Goal: Information Seeking & Learning: Learn about a topic

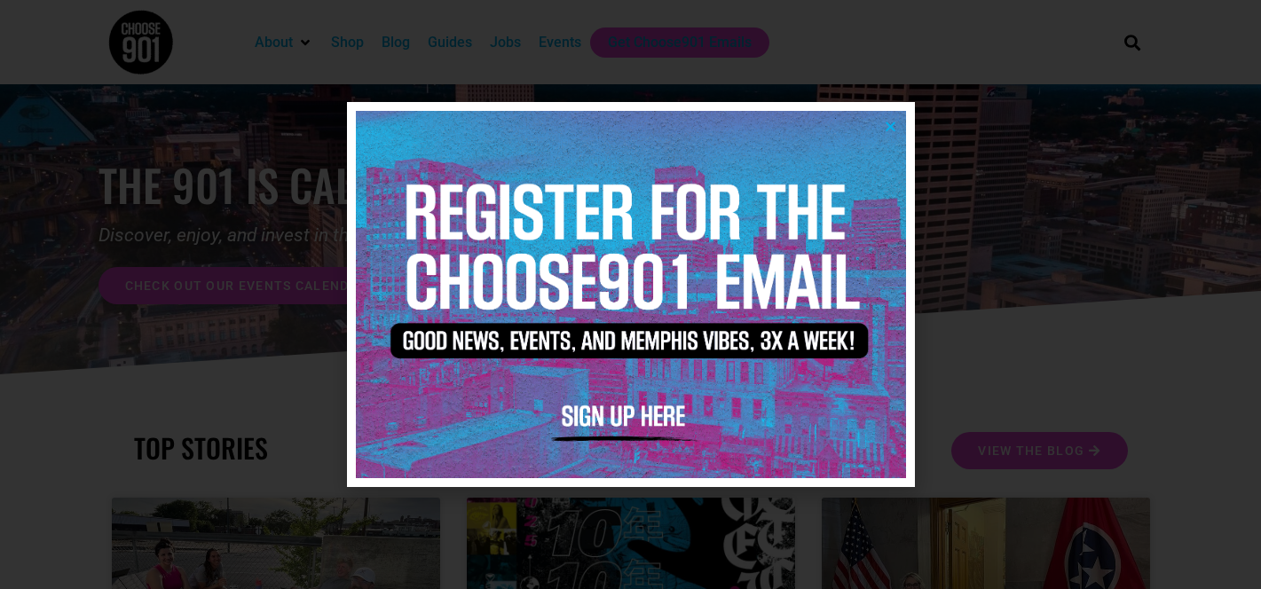
click at [889, 123] on icon "Close" at bounding box center [890, 126] width 13 height 13
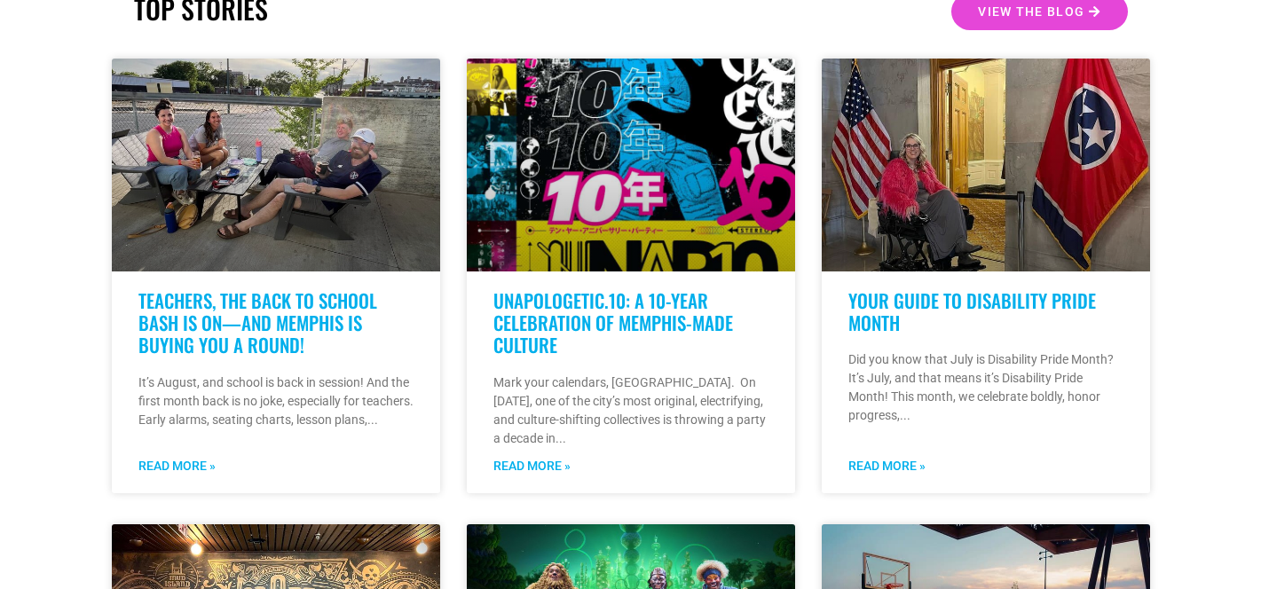
scroll to position [440, 0]
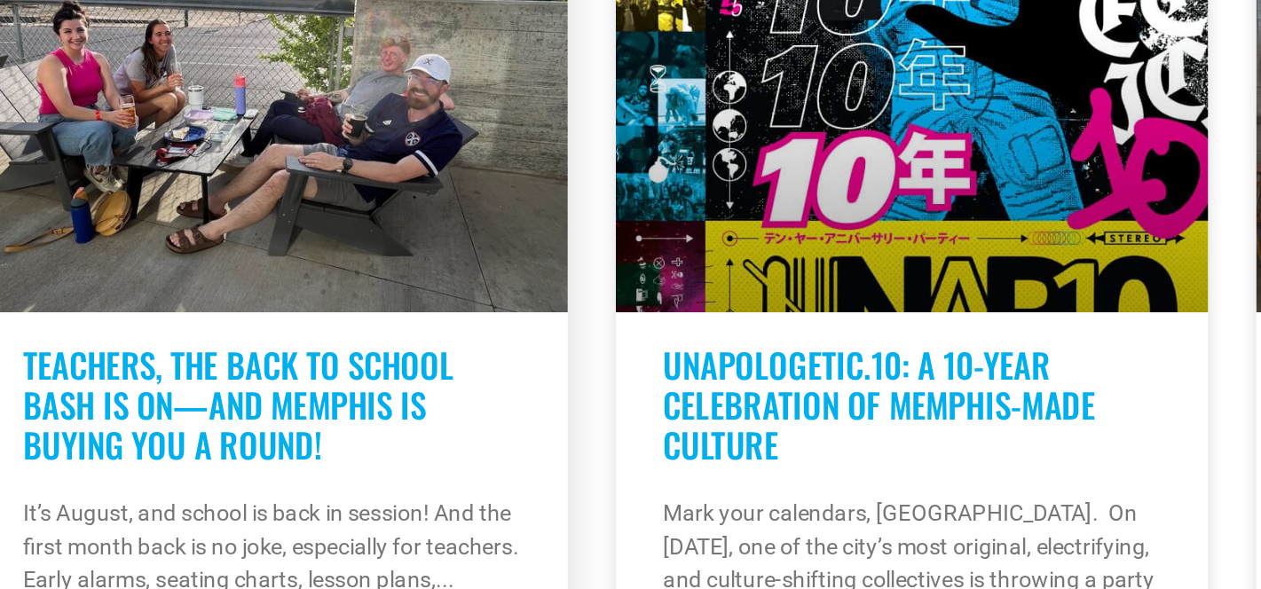
click at [295, 315] on link "Teachers, the Back to School Bash Is On—And Memphis Is Buying You A Round!" at bounding box center [257, 322] width 239 height 72
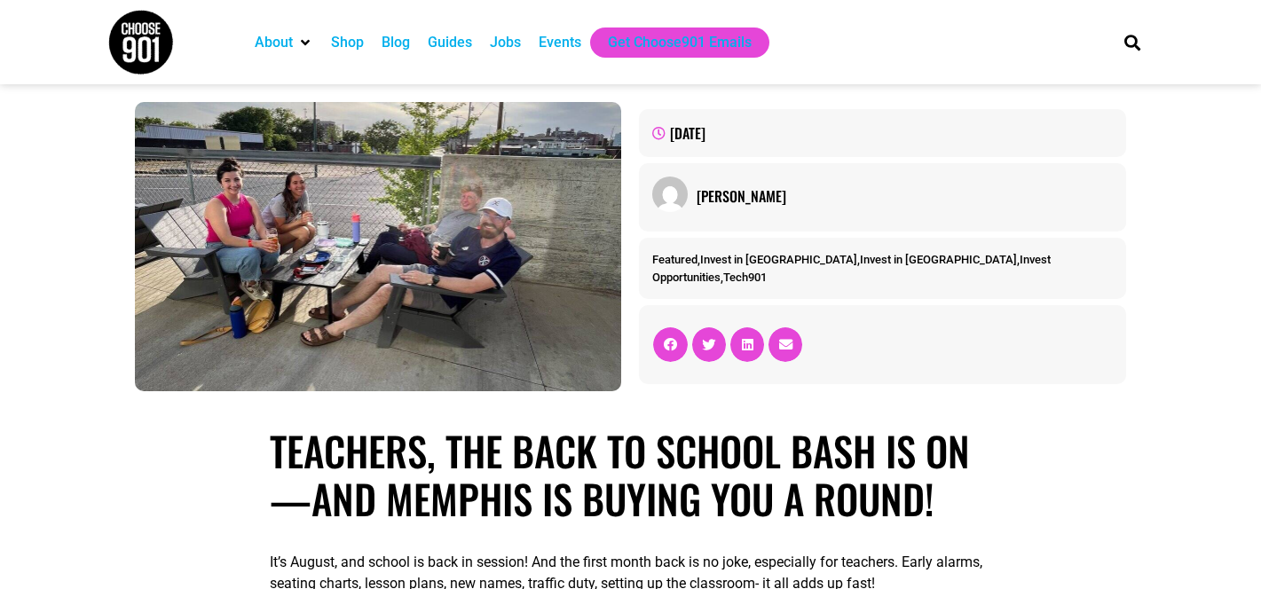
click at [397, 47] on div "Blog" at bounding box center [395, 42] width 28 height 21
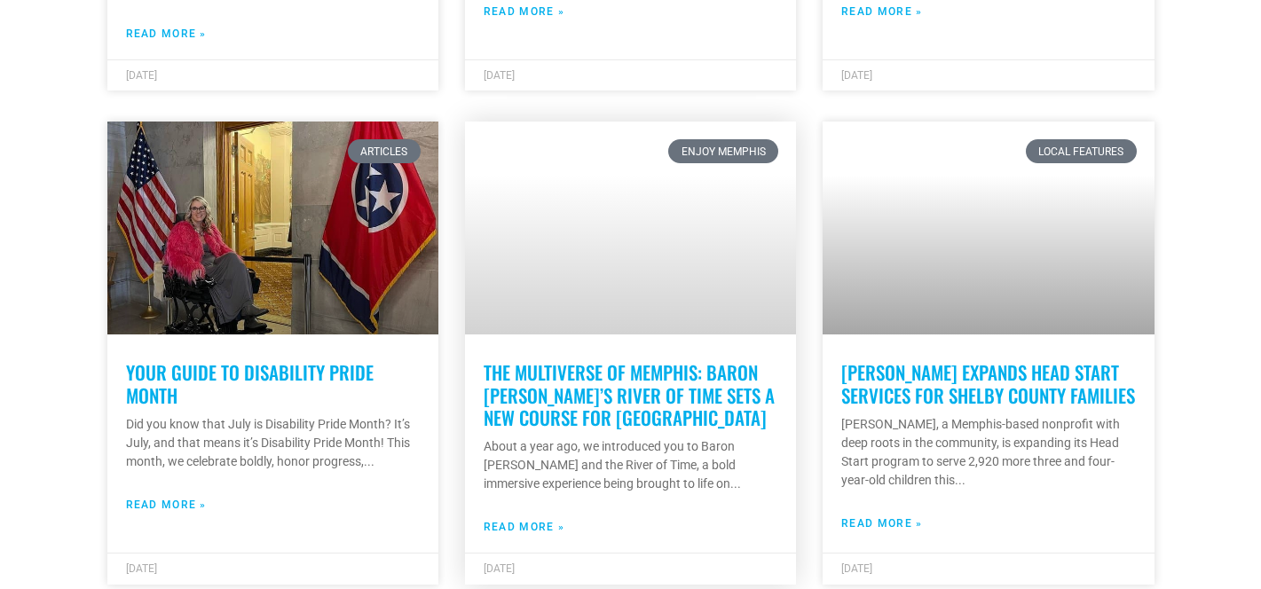
scroll to position [3020, 0]
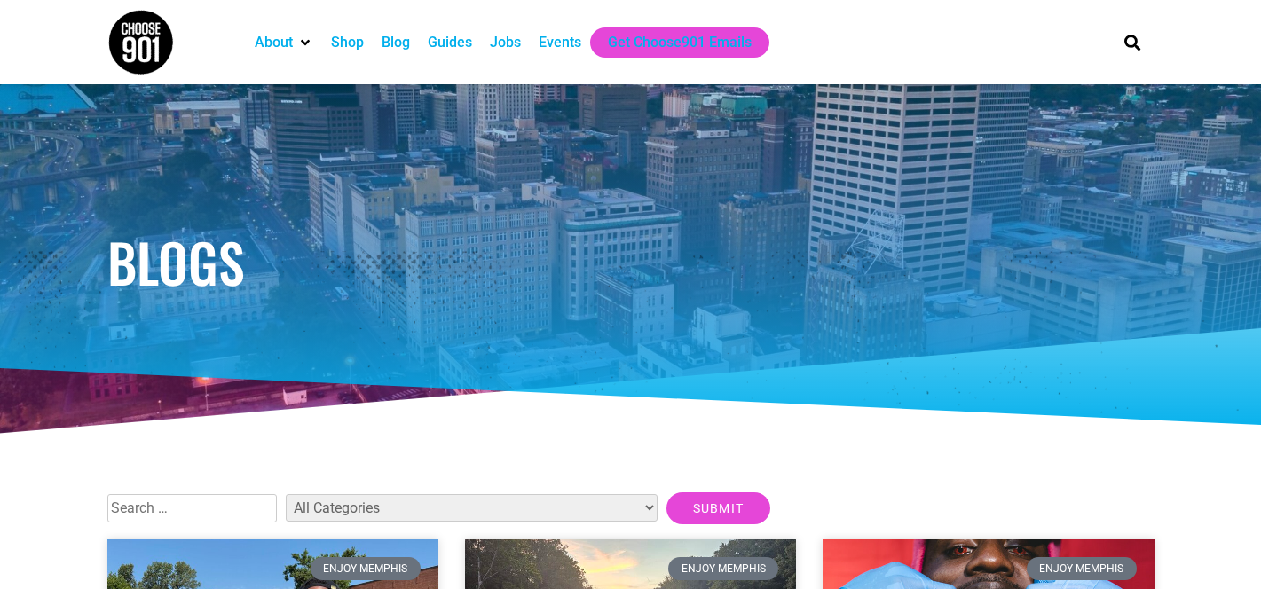
click at [127, 33] on img at bounding box center [140, 42] width 67 height 67
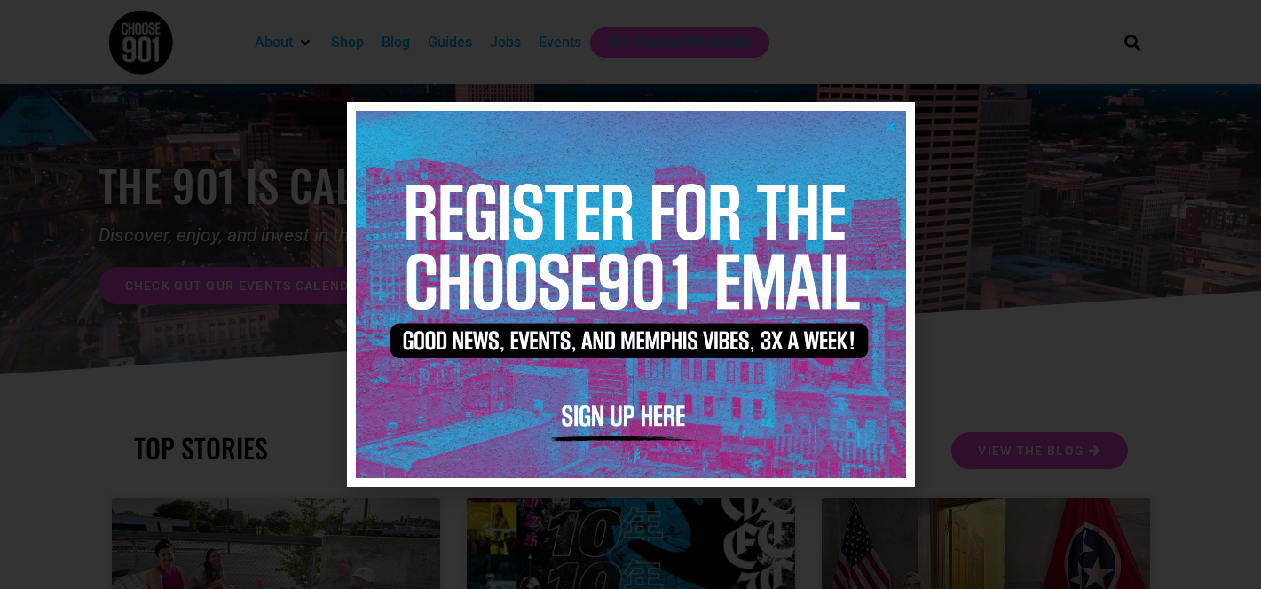
click at [892, 130] on icon "Close" at bounding box center [890, 126] width 13 height 13
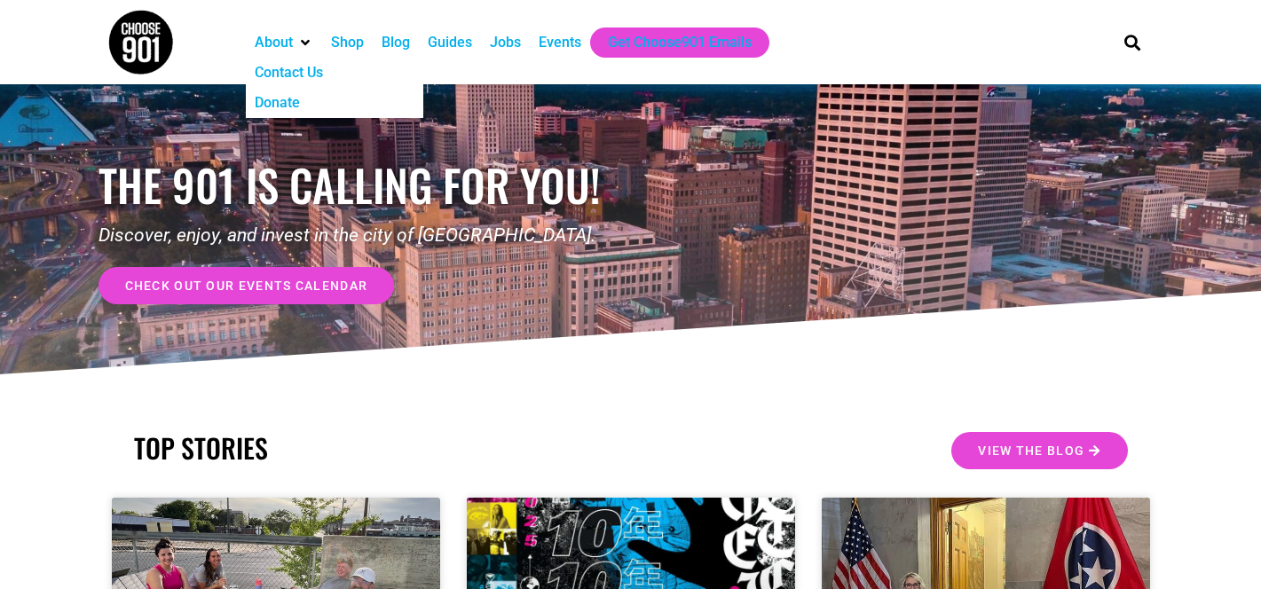
click at [127, 35] on img at bounding box center [140, 42] width 67 height 67
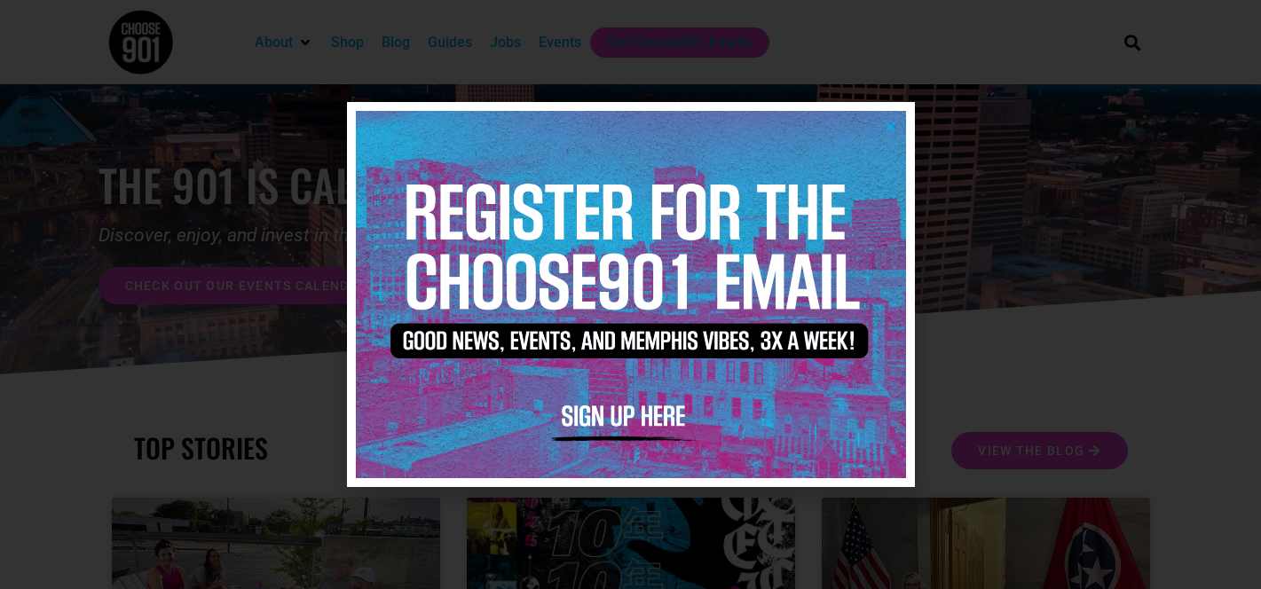
click at [896, 130] on img at bounding box center [631, 294] width 550 height 366
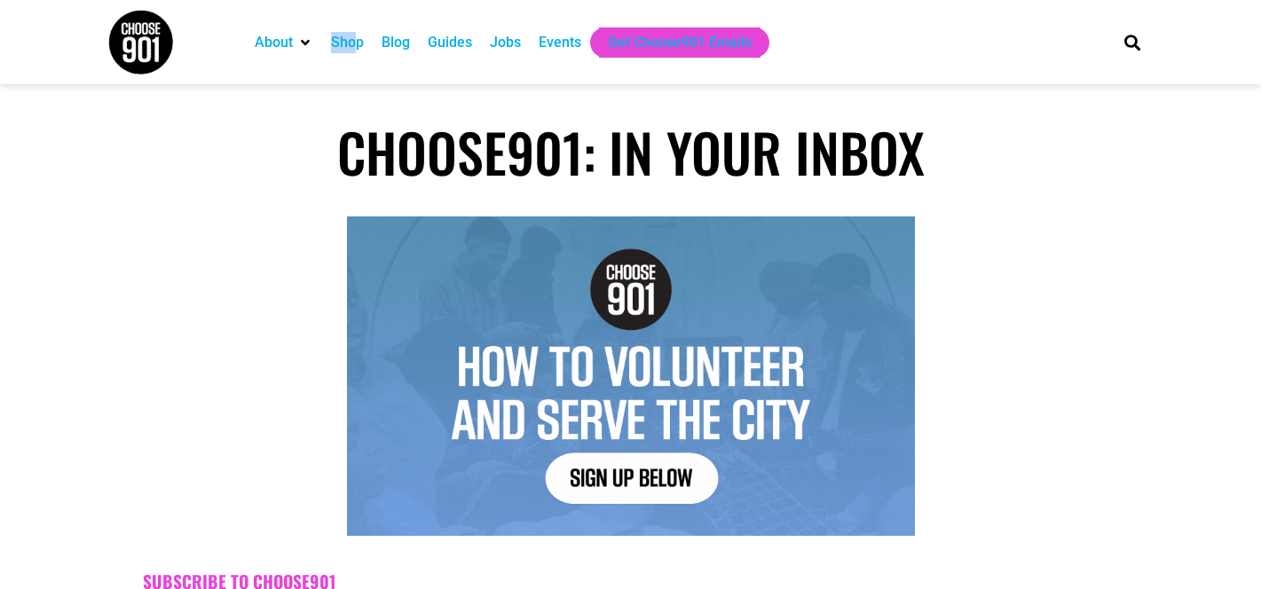
drag, startPoint x: 313, startPoint y: 46, endPoint x: 355, endPoint y: 46, distance: 41.7
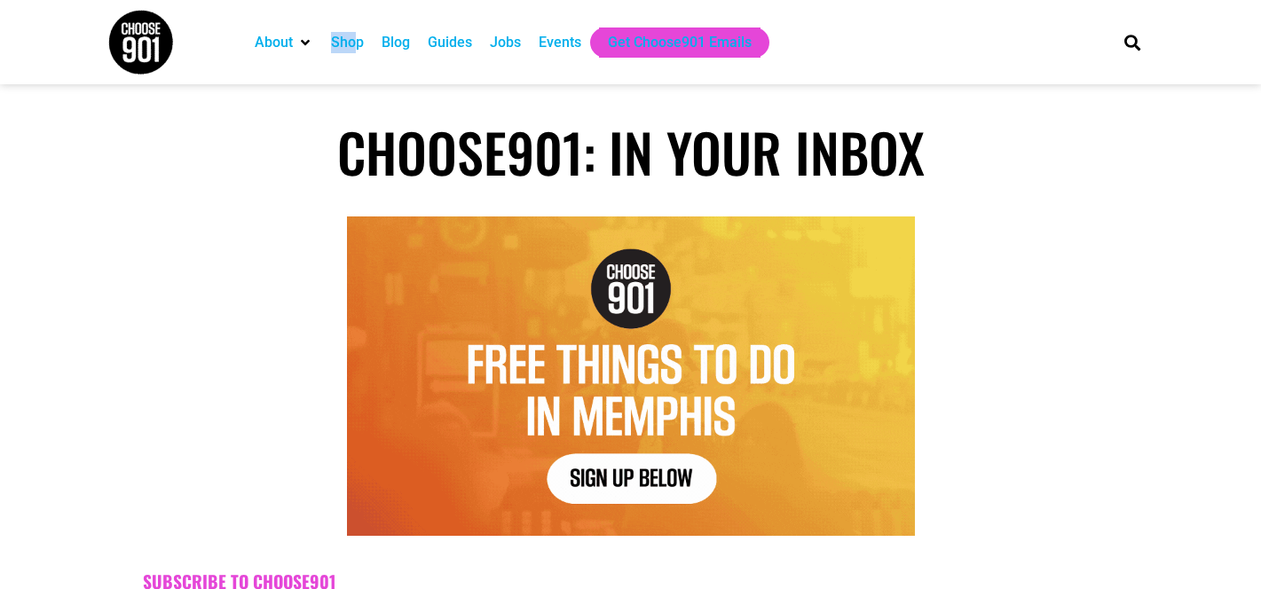
click at [355, 46] on ul "About Contact Us Donate Shop Blog Guides Jobs Events Get Choose901 Emails" at bounding box center [670, 43] width 848 height 30
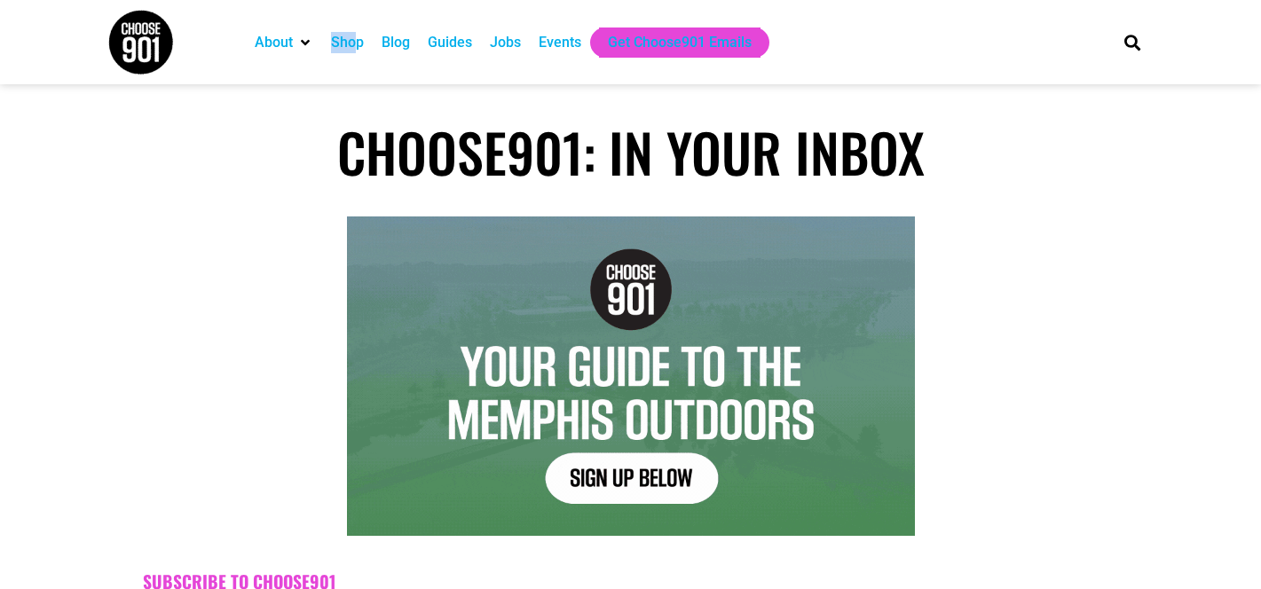
click at [352, 22] on div "About Contact Us Donate Shop Blog Guides Jobs Events Get Choose901 Emails" at bounding box center [670, 42] width 866 height 84
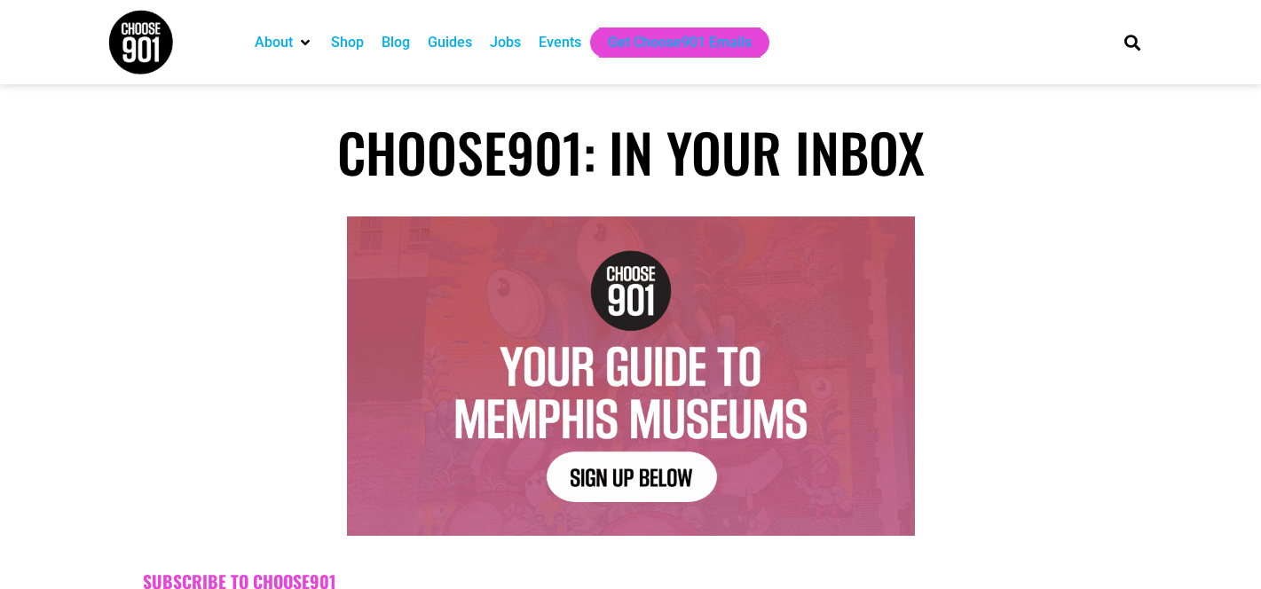
click at [346, 43] on div "Shop" at bounding box center [347, 42] width 33 height 21
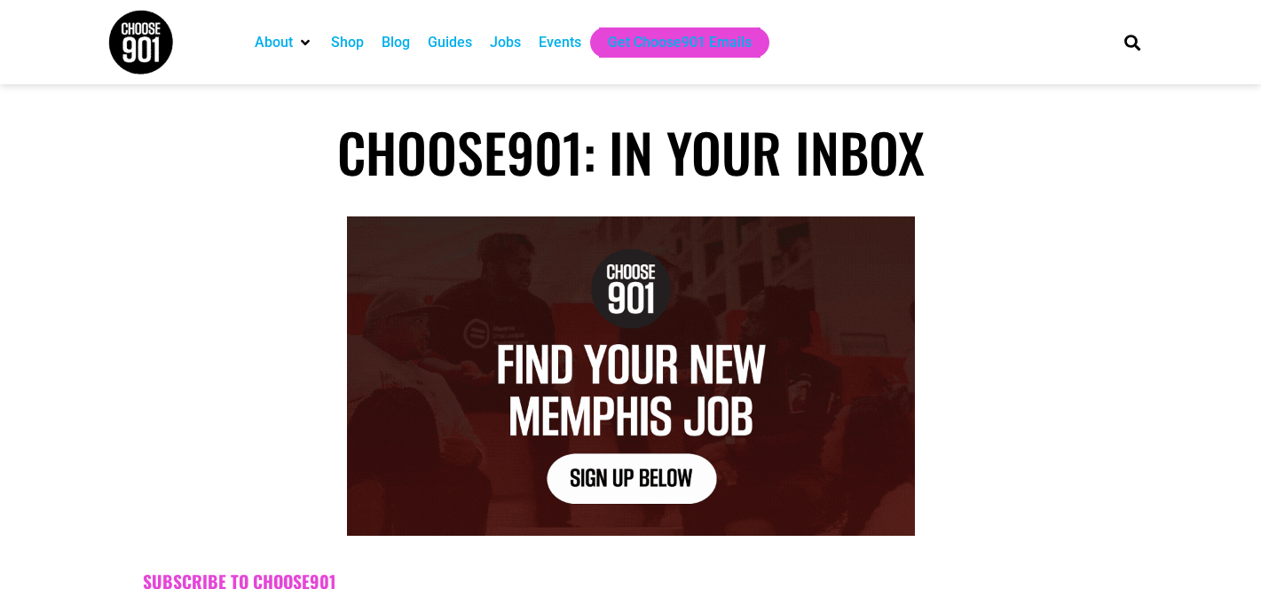
click at [460, 51] on div "Guides" at bounding box center [450, 42] width 44 height 21
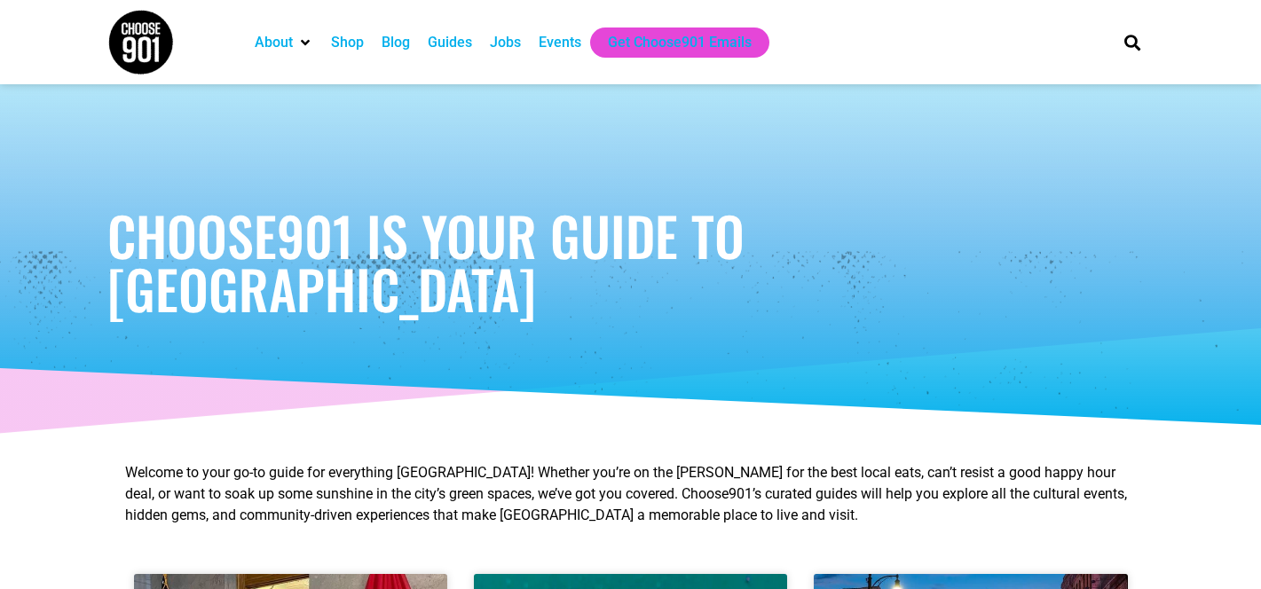
click at [501, 35] on div "Jobs" at bounding box center [505, 42] width 31 height 21
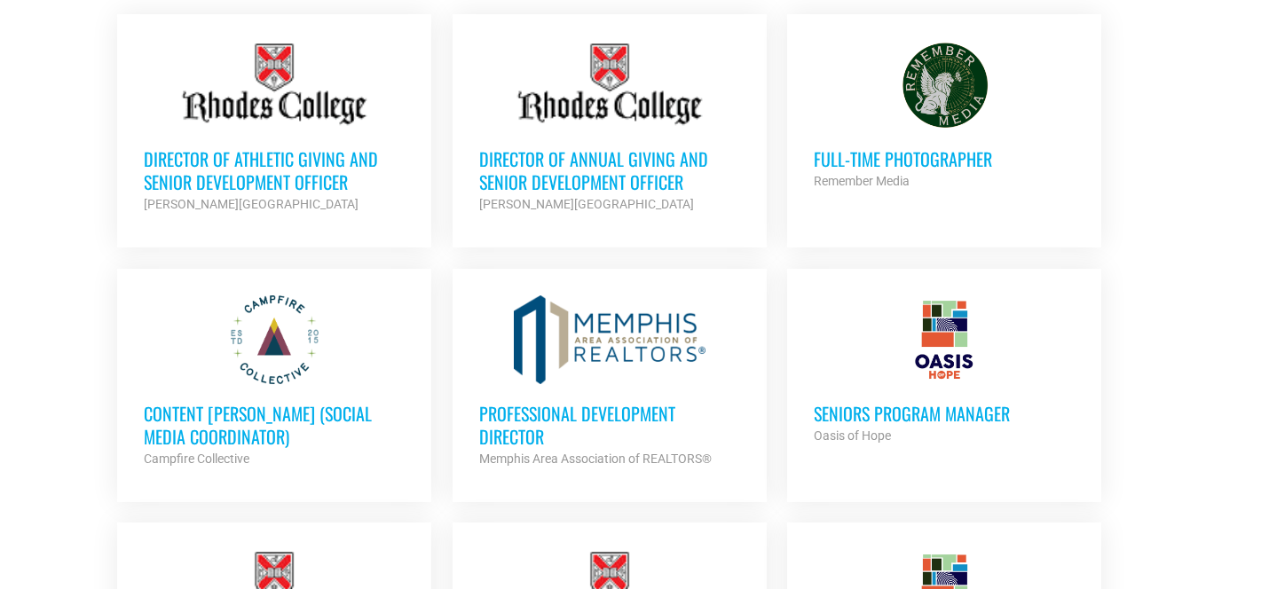
scroll to position [831, 0]
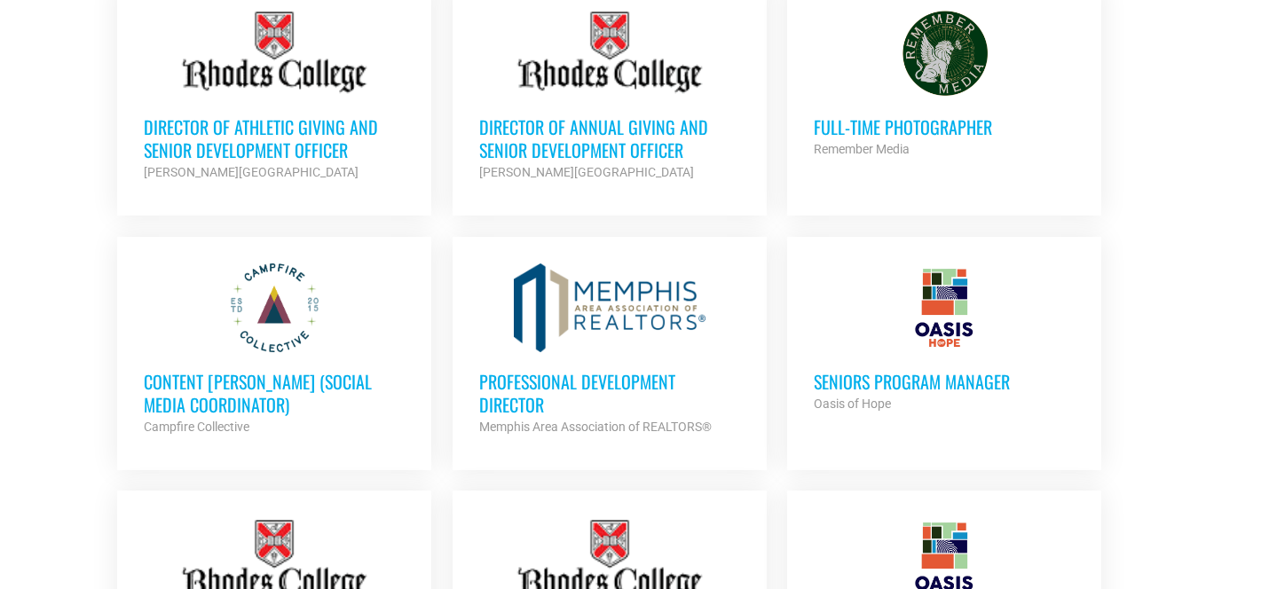
click at [896, 122] on h3 "Full-Time Photographer" at bounding box center [944, 126] width 261 height 23
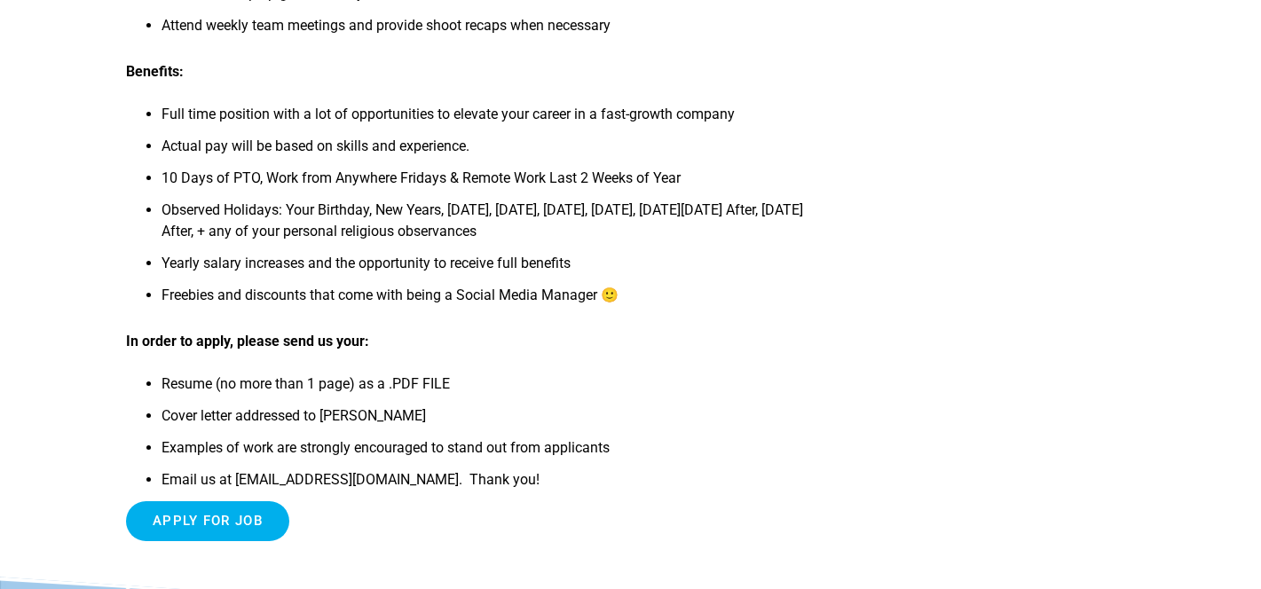
scroll to position [933, 0]
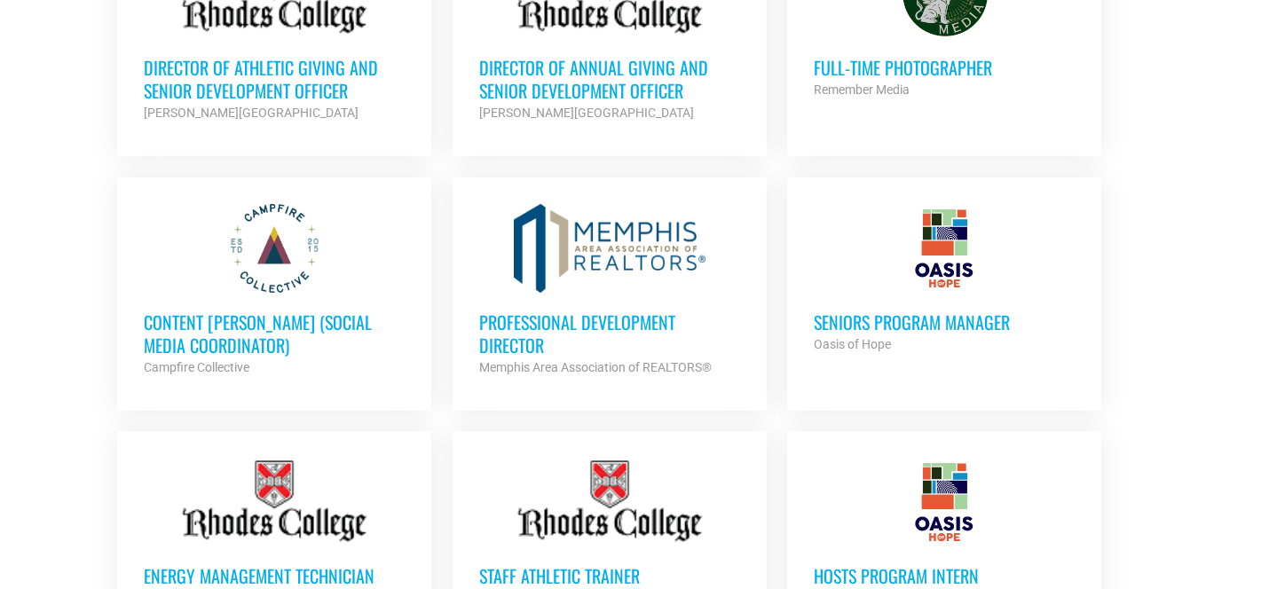
scroll to position [890, 0]
